Goal: Information Seeking & Learning: Learn about a topic

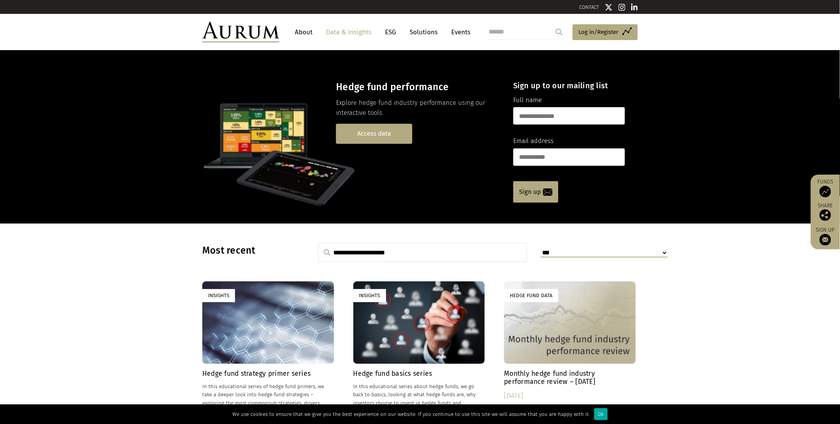
click at [372, 133] on link "Access data" at bounding box center [374, 134] width 76 height 20
